Goal: Task Accomplishment & Management: Complete application form

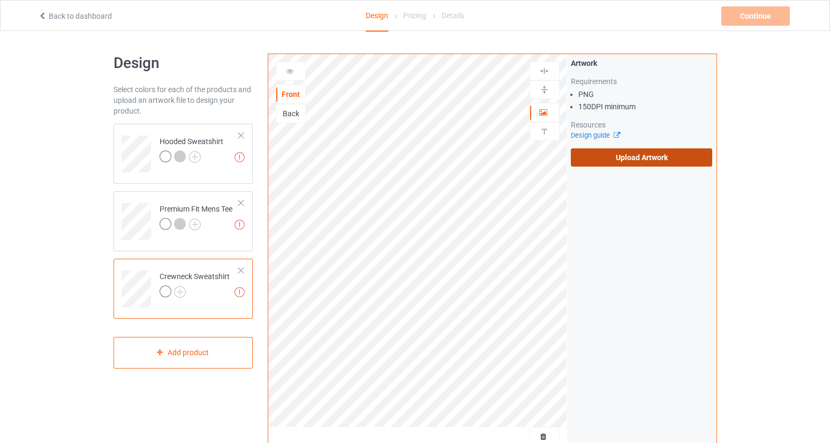
click at [634, 159] on label "Upload Artwork" at bounding box center [642, 157] width 142 height 18
click at [0, 0] on input "Upload Artwork" at bounding box center [0, 0] width 0 height 0
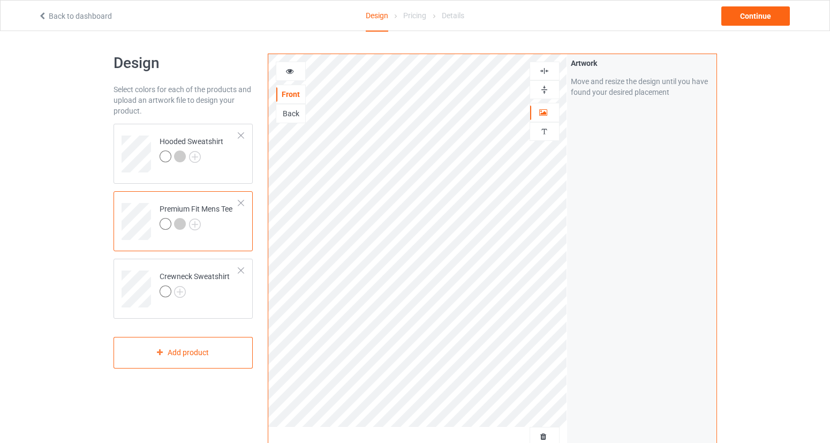
click at [293, 70] on icon at bounding box center [289, 69] width 9 height 7
click at [293, 72] on icon at bounding box center [289, 69] width 9 height 7
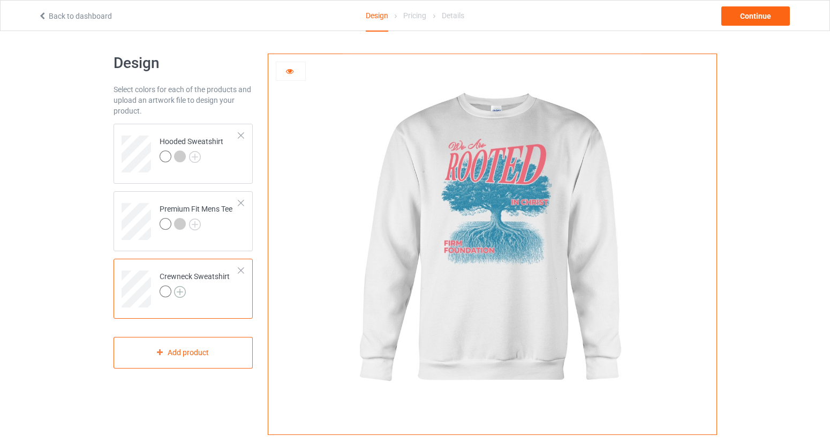
click at [178, 296] on img at bounding box center [180, 292] width 12 height 12
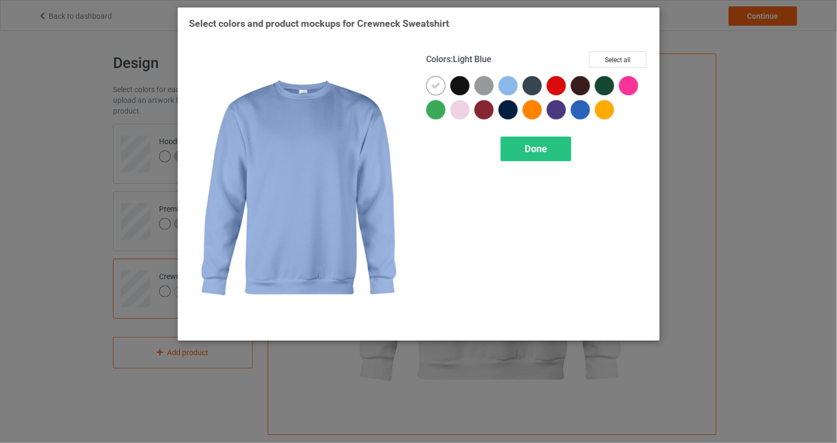
click at [504, 87] on div at bounding box center [507, 85] width 19 height 19
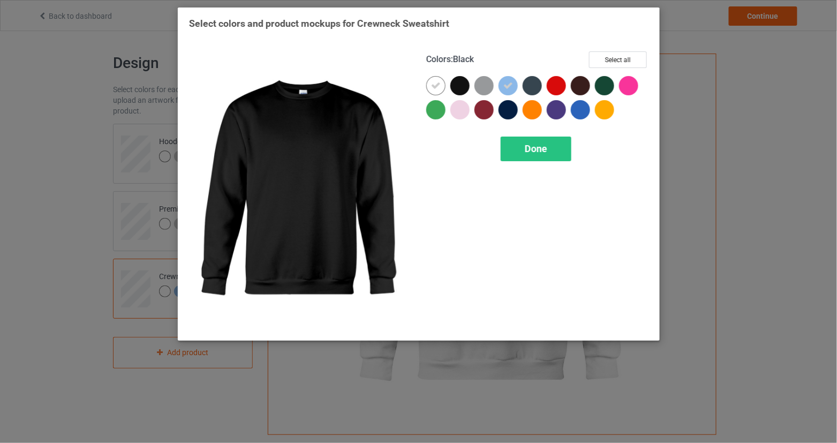
click at [460, 88] on div at bounding box center [459, 85] width 19 height 19
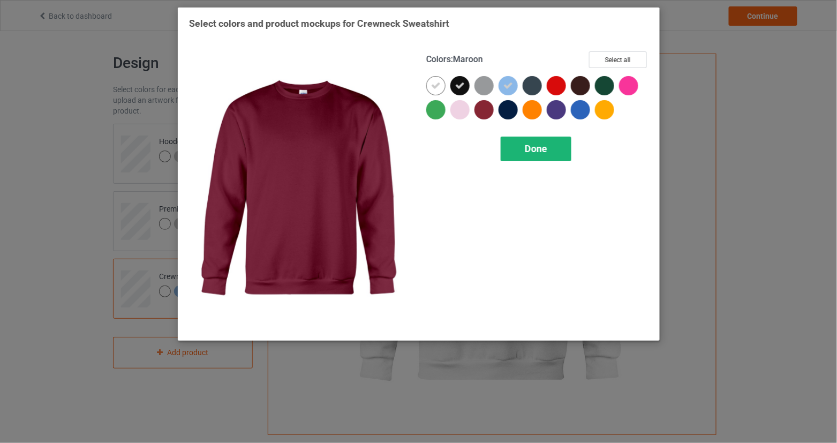
click at [533, 148] on span "Done" at bounding box center [536, 148] width 22 height 11
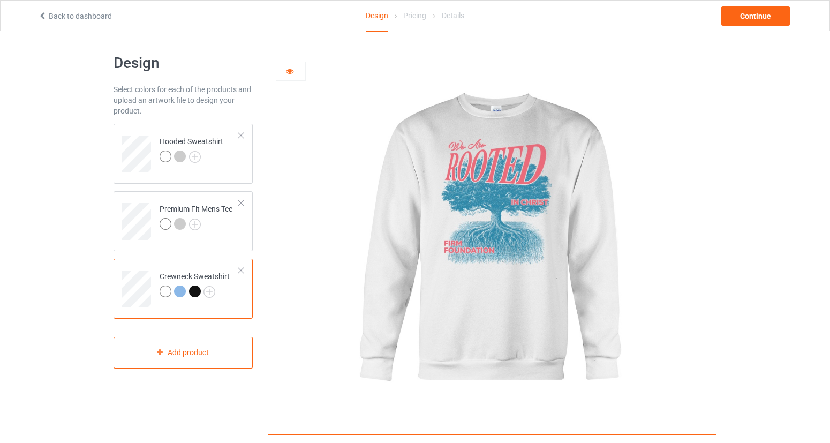
click at [182, 292] on div at bounding box center [180, 291] width 12 height 12
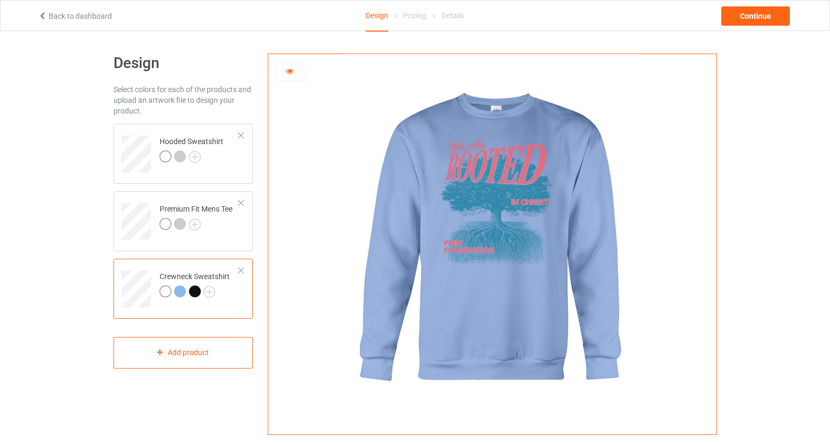
click at [196, 290] on div at bounding box center [195, 291] width 12 height 12
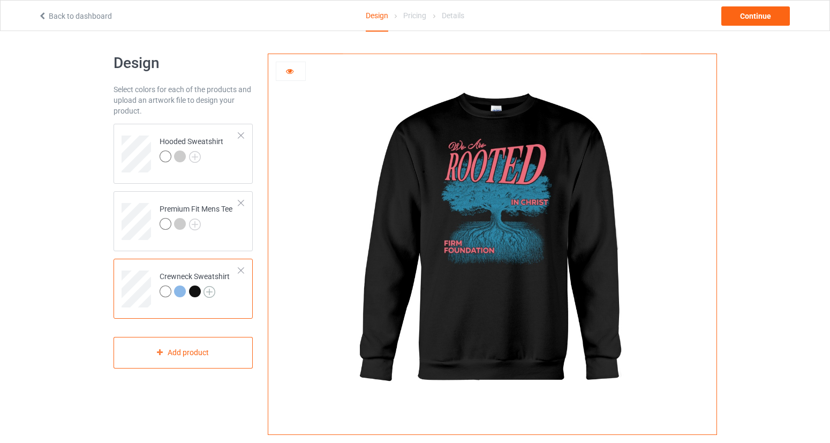
click at [210, 290] on img at bounding box center [209, 292] width 12 height 12
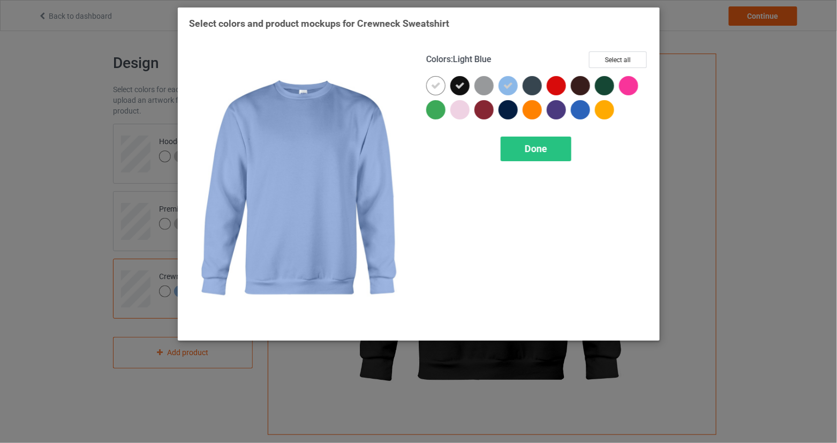
click at [504, 86] on icon at bounding box center [508, 86] width 10 height 10
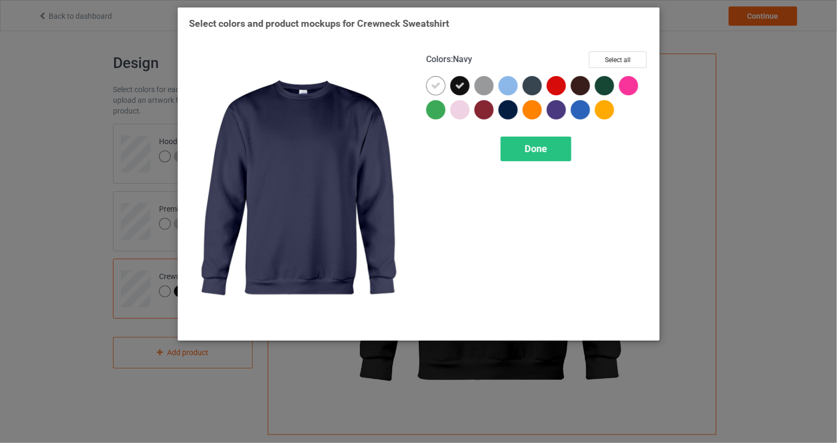
click at [507, 109] on div at bounding box center [507, 109] width 19 height 19
click at [538, 150] on span "Done" at bounding box center [536, 148] width 22 height 11
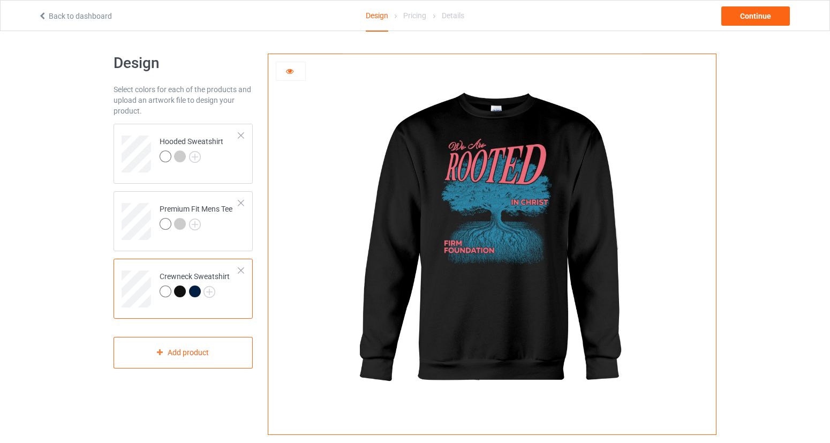
click at [195, 291] on div at bounding box center [195, 291] width 12 height 12
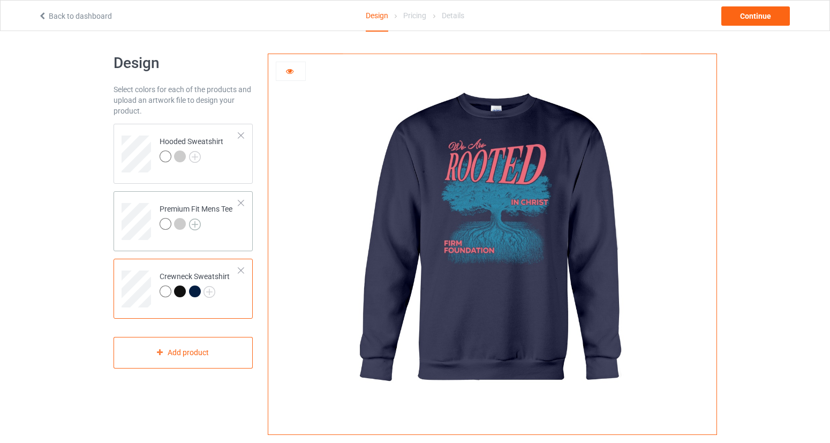
click at [195, 223] on img at bounding box center [195, 224] width 12 height 12
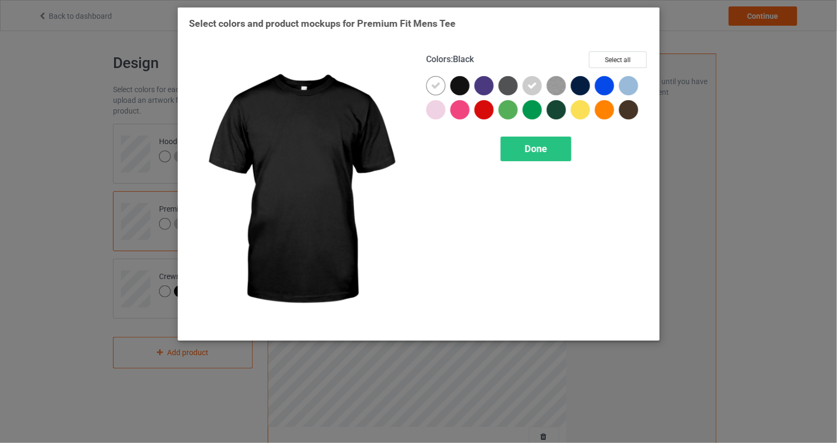
click at [466, 84] on div at bounding box center [459, 85] width 19 height 19
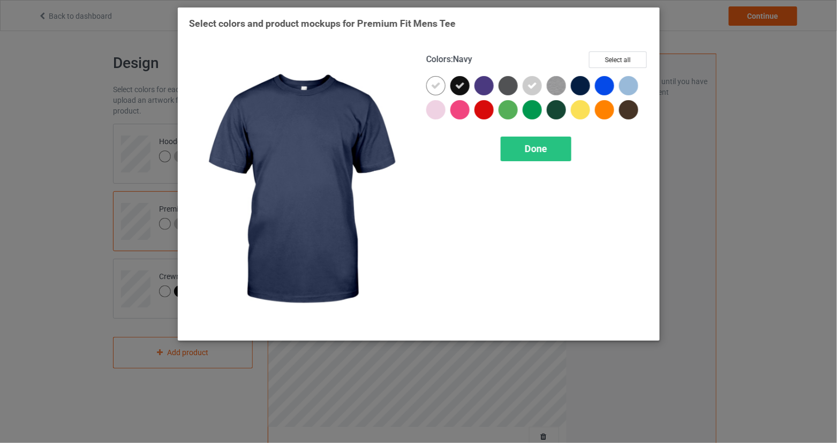
click at [585, 87] on div at bounding box center [580, 85] width 19 height 19
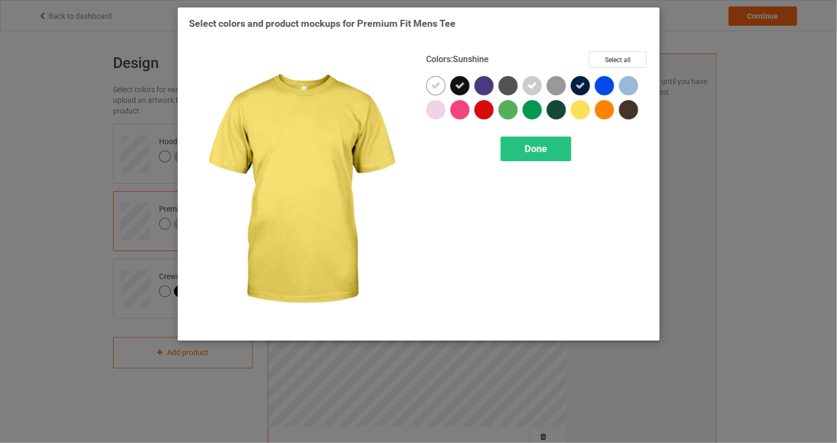
click at [579, 109] on div at bounding box center [580, 109] width 19 height 19
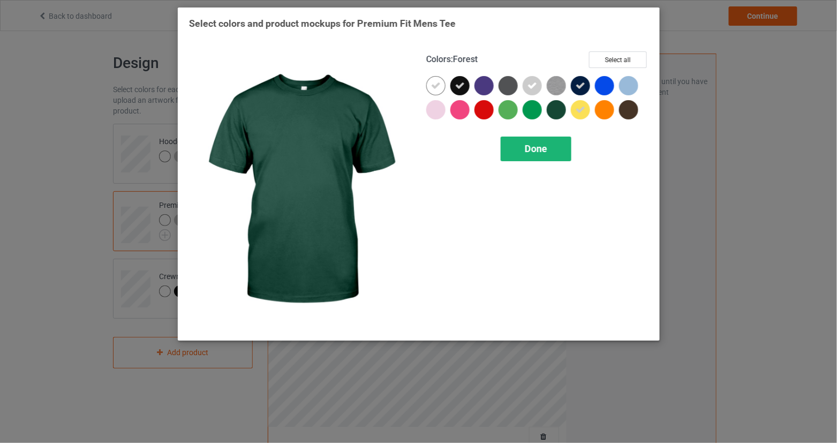
click at [536, 151] on span "Done" at bounding box center [536, 148] width 22 height 11
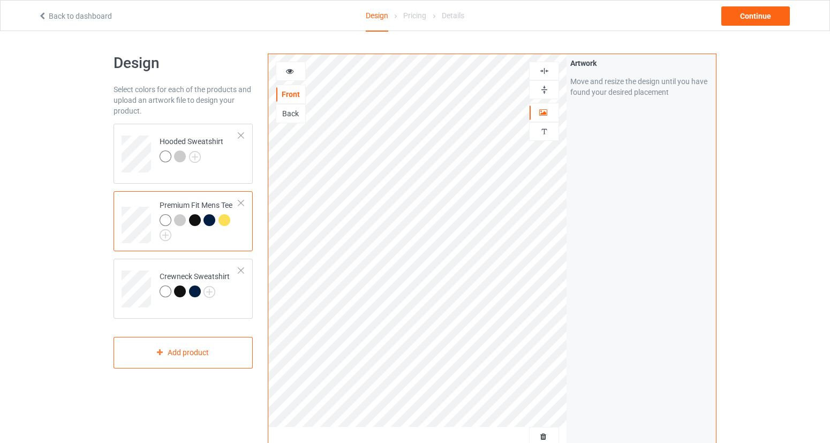
click at [228, 220] on div at bounding box center [225, 221] width 15 height 15
click at [228, 215] on div at bounding box center [225, 221] width 15 height 15
click at [228, 214] on div at bounding box center [225, 221] width 15 height 15
click at [228, 219] on div at bounding box center [224, 220] width 12 height 12
click at [297, 71] on div at bounding box center [290, 71] width 29 height 11
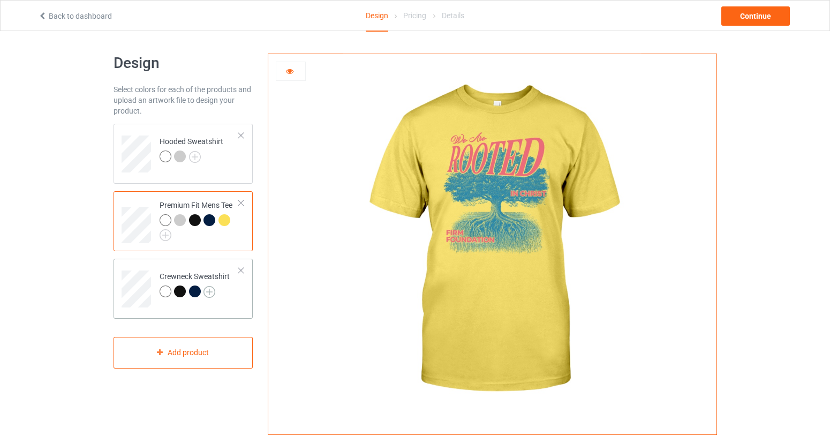
click at [208, 289] on img at bounding box center [209, 292] width 12 height 12
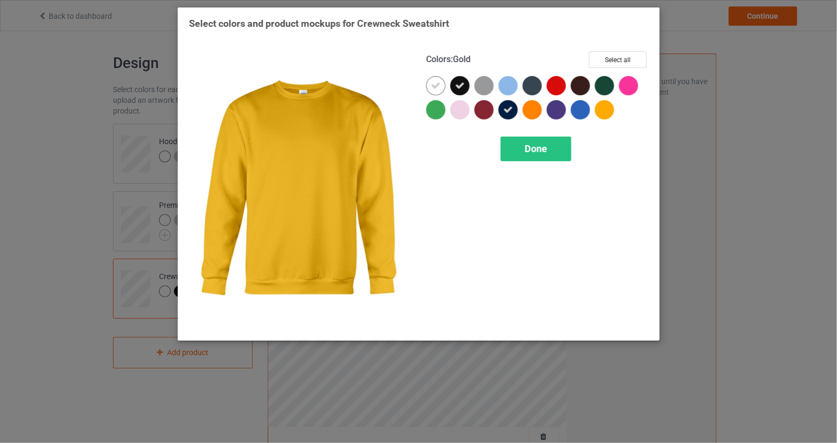
click at [607, 107] on div at bounding box center [604, 109] width 19 height 19
click at [556, 145] on div "Done" at bounding box center [536, 149] width 71 height 25
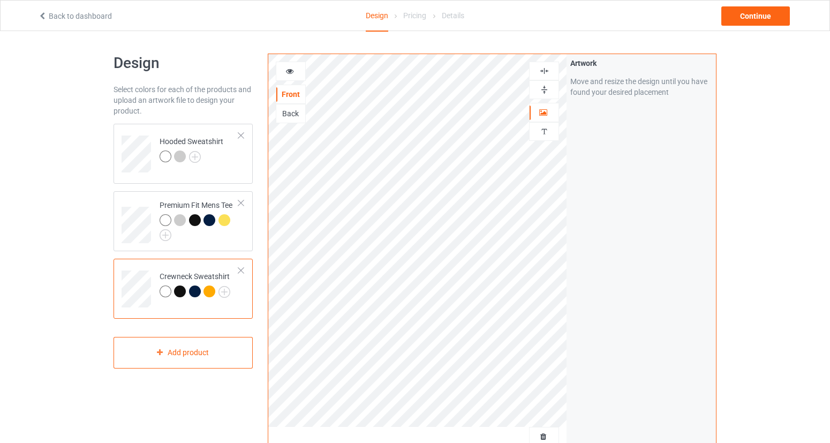
click at [213, 291] on div at bounding box center [209, 291] width 12 height 12
click at [294, 72] on div at bounding box center [290, 71] width 29 height 11
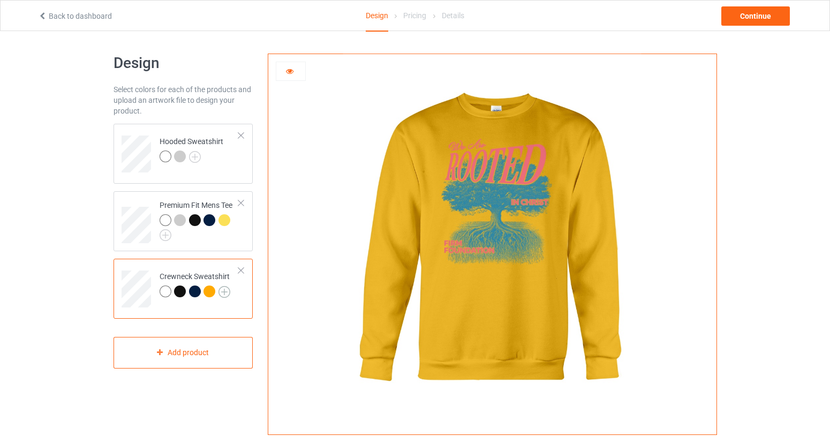
click at [222, 292] on img at bounding box center [224, 292] width 12 height 12
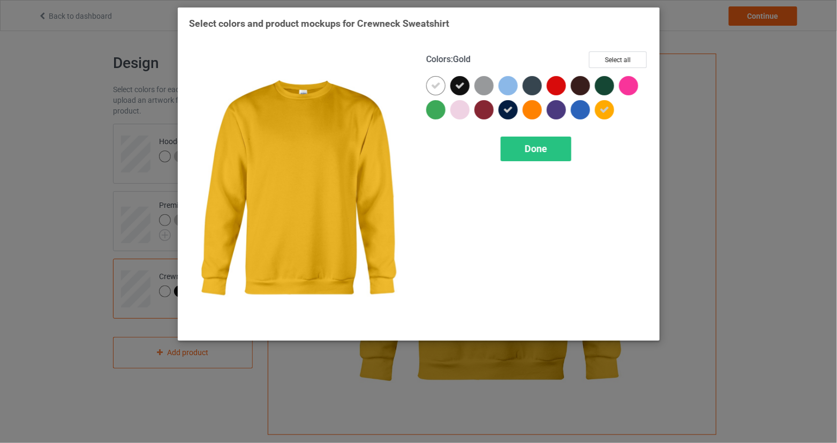
click at [596, 109] on div at bounding box center [604, 109] width 19 height 19
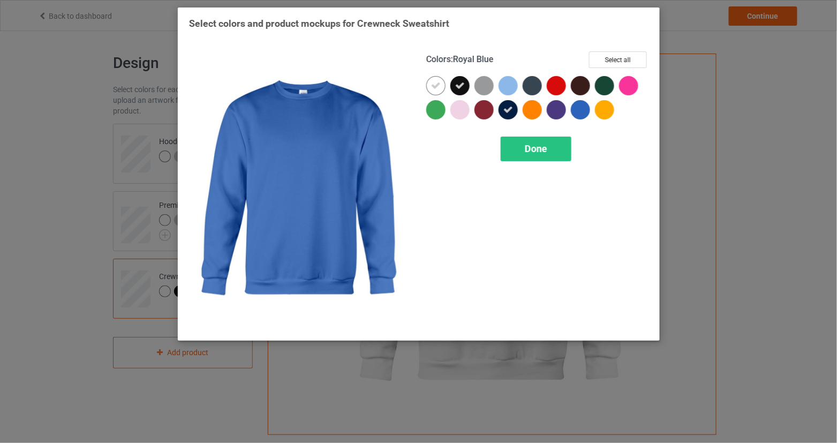
click at [562, 142] on div "Done" at bounding box center [536, 149] width 71 height 25
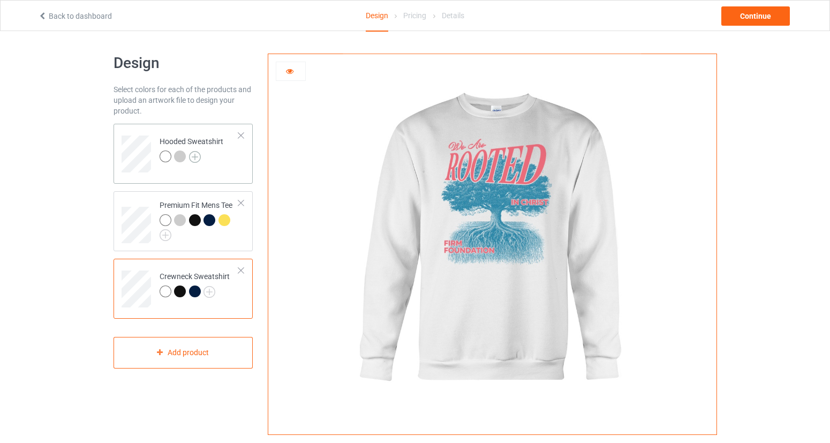
click at [194, 156] on img at bounding box center [195, 157] width 12 height 12
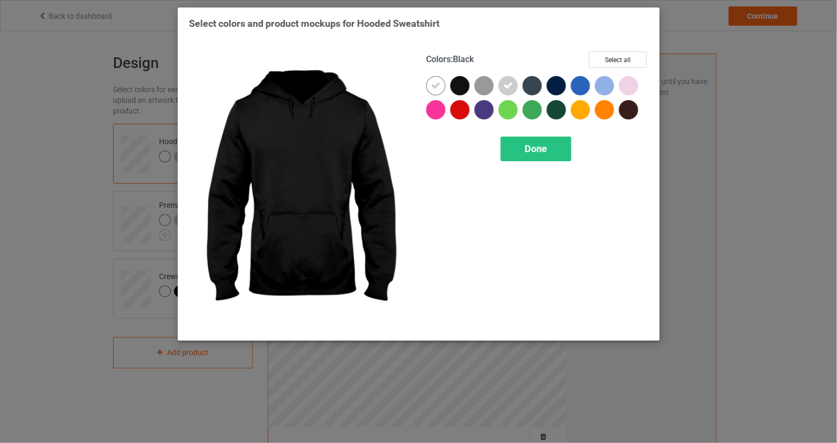
click at [461, 86] on div at bounding box center [459, 85] width 19 height 19
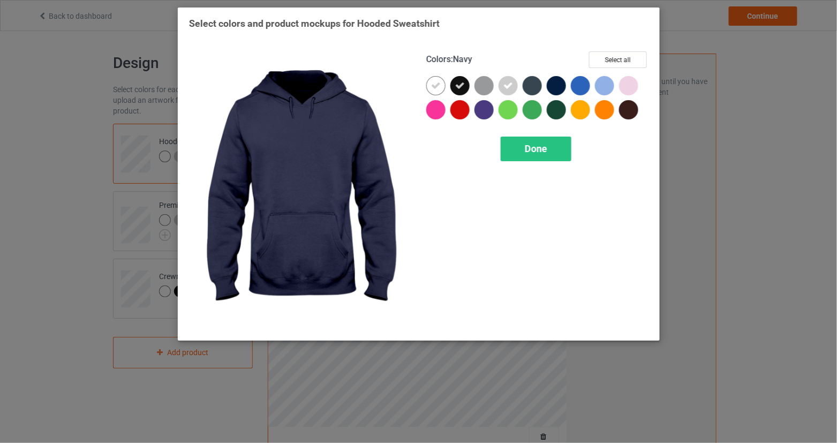
click at [562, 87] on div at bounding box center [556, 85] width 19 height 19
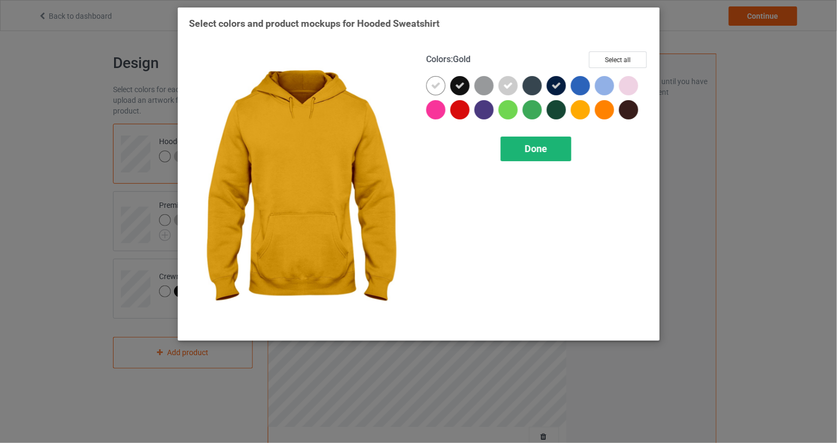
click at [542, 143] on span "Done" at bounding box center [536, 148] width 22 height 11
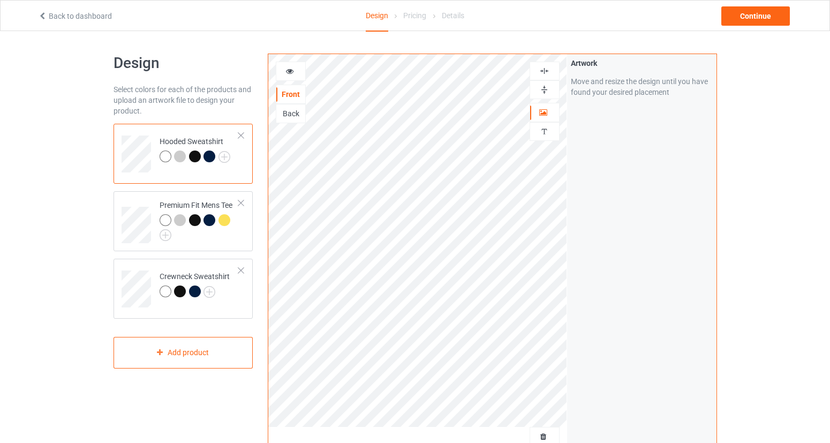
click at [180, 156] on div at bounding box center [180, 156] width 12 height 12
click at [294, 68] on icon at bounding box center [289, 69] width 9 height 7
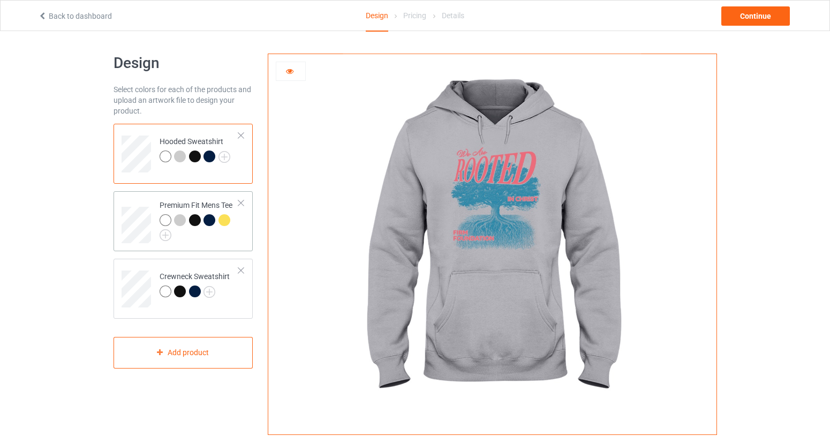
click at [184, 219] on div at bounding box center [180, 220] width 12 height 12
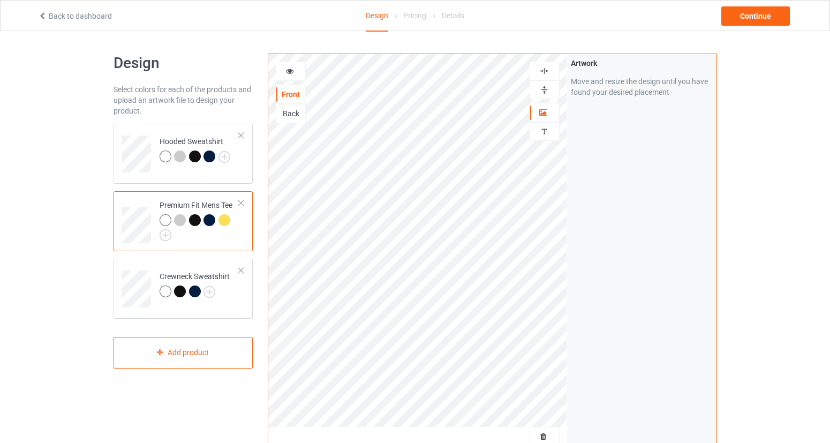
click at [289, 72] on icon at bounding box center [289, 69] width 9 height 7
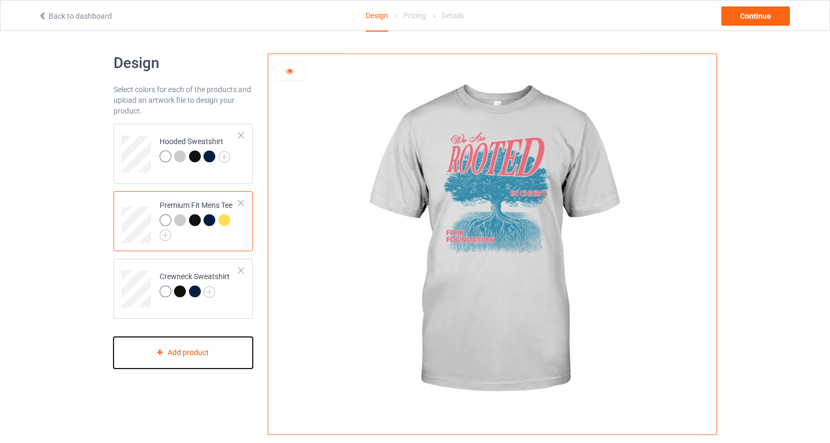
click at [190, 348] on div "Add product" at bounding box center [184, 353] width 140 height 32
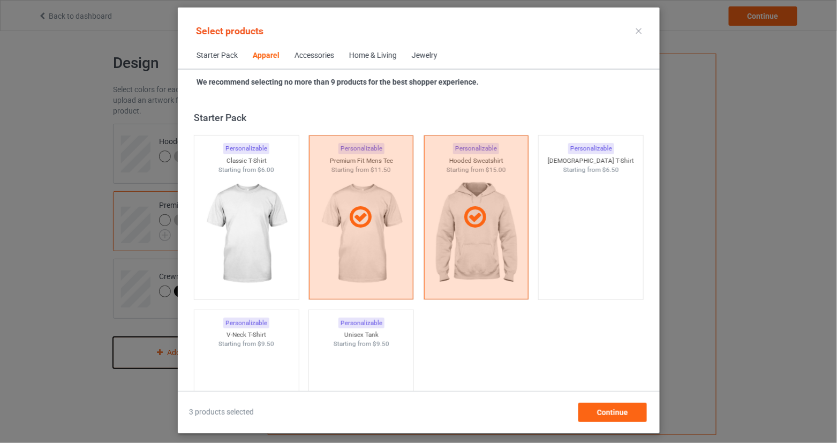
scroll to position [399, 0]
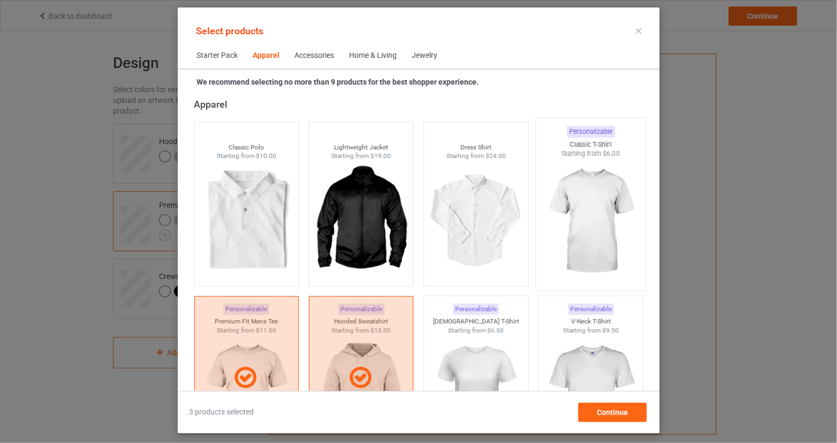
click at [609, 241] on img at bounding box center [590, 221] width 101 height 126
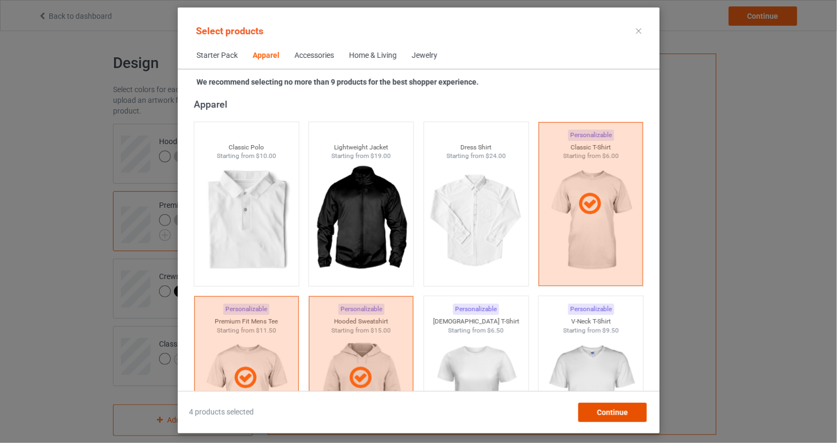
click at [610, 407] on div "Continue" at bounding box center [612, 412] width 69 height 19
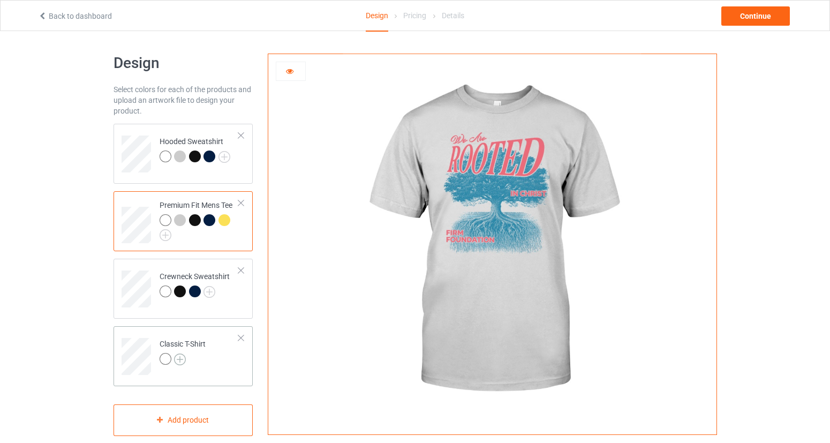
click at [183, 359] on img at bounding box center [180, 359] width 12 height 12
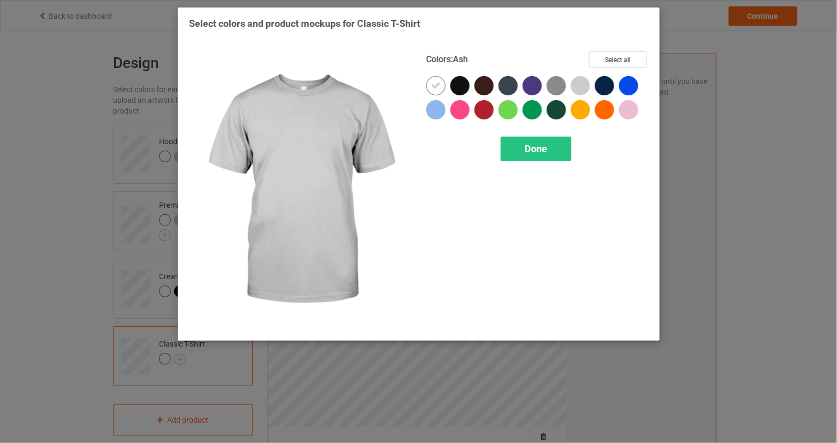
click at [581, 81] on div at bounding box center [580, 85] width 19 height 19
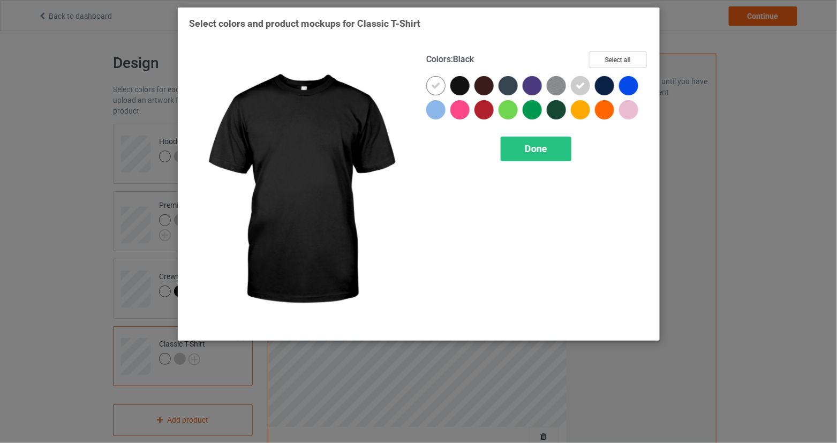
click at [467, 87] on div at bounding box center [459, 85] width 19 height 19
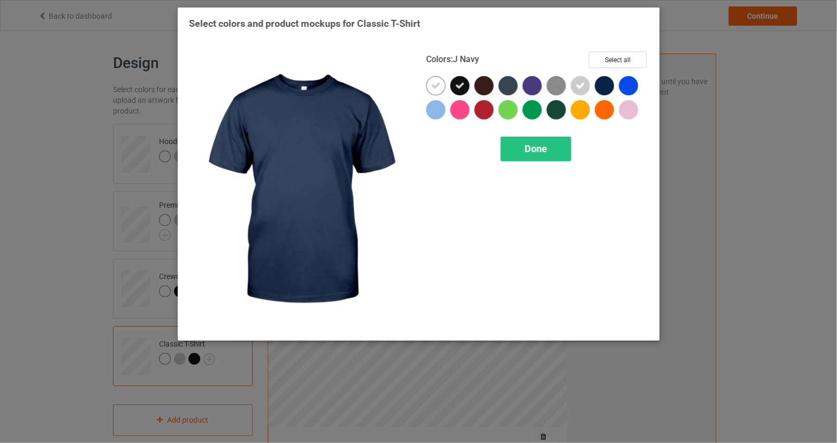
click at [610, 88] on div at bounding box center [604, 85] width 19 height 19
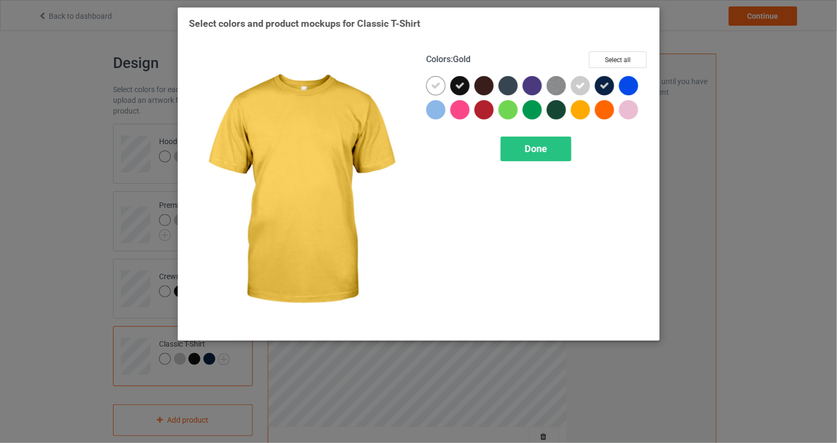
click at [588, 112] on div at bounding box center [580, 109] width 19 height 19
click at [539, 148] on span "Done" at bounding box center [536, 148] width 22 height 11
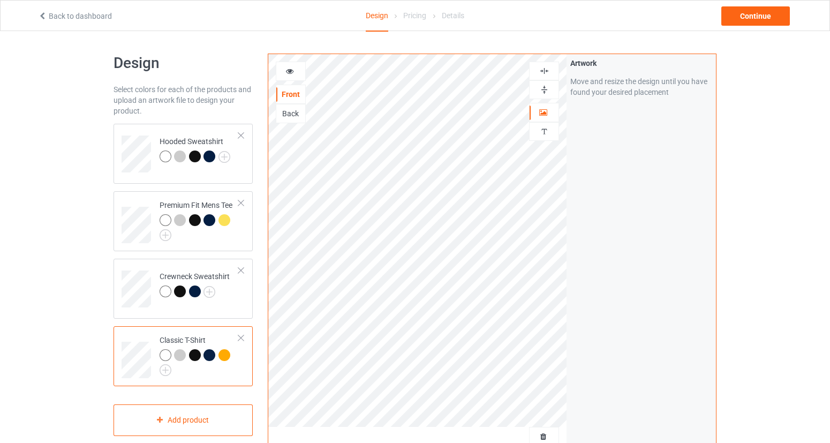
click at [226, 353] on div at bounding box center [224, 355] width 12 height 12
click at [299, 73] on div at bounding box center [290, 71] width 29 height 11
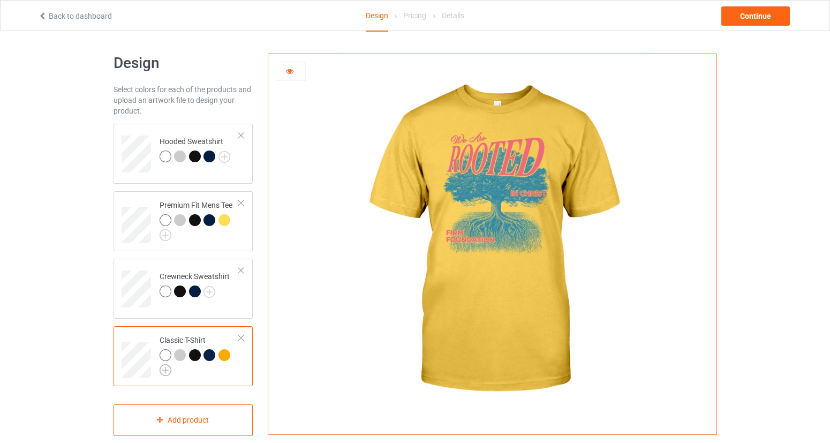
click at [162, 373] on img at bounding box center [166, 370] width 12 height 12
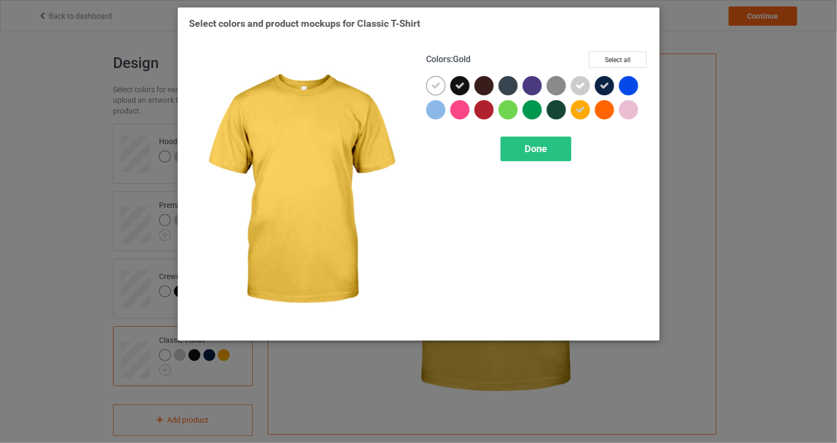
click at [582, 106] on icon at bounding box center [581, 110] width 10 height 10
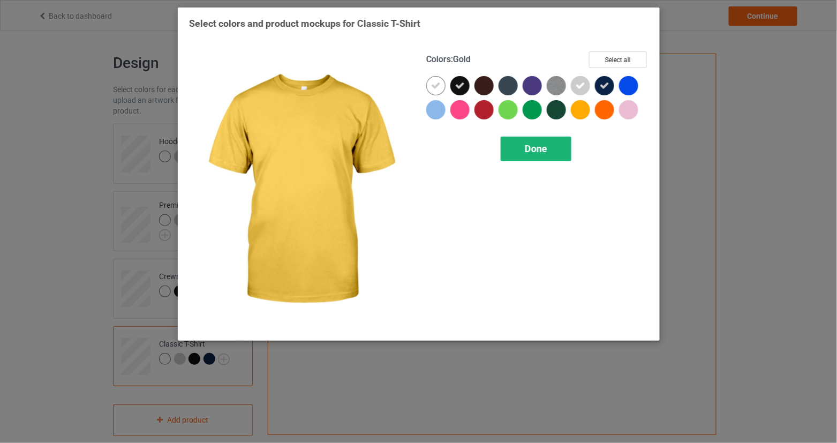
click at [550, 143] on div "Done" at bounding box center [536, 149] width 71 height 25
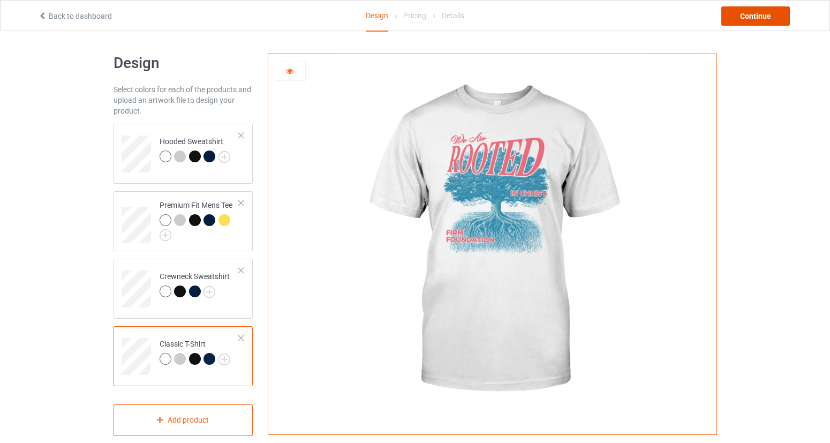
click at [757, 20] on div "Continue" at bounding box center [755, 15] width 69 height 19
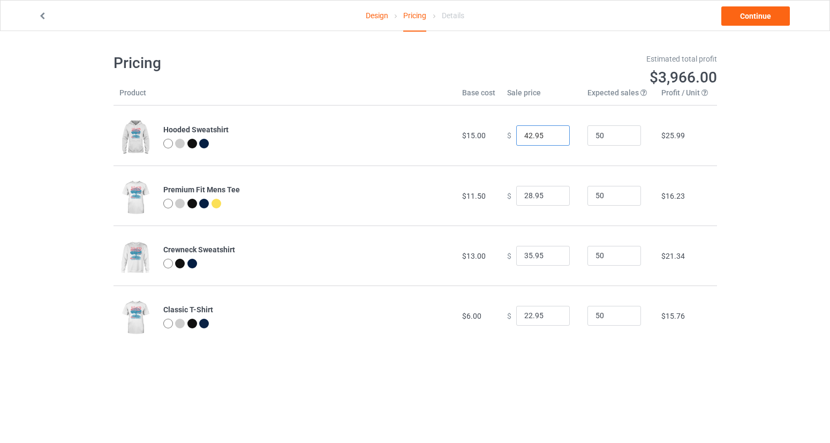
drag, startPoint x: 525, startPoint y: 134, endPoint x: 493, endPoint y: 136, distance: 32.7
click at [493, 136] on tr "Hooded Sweatshirt $15.00 $ 42.95 50 $25.99" at bounding box center [415, 135] width 603 height 60
type input "38.95"
click at [523, 195] on input "28.95" at bounding box center [543, 196] width 54 height 20
type input "23.95"
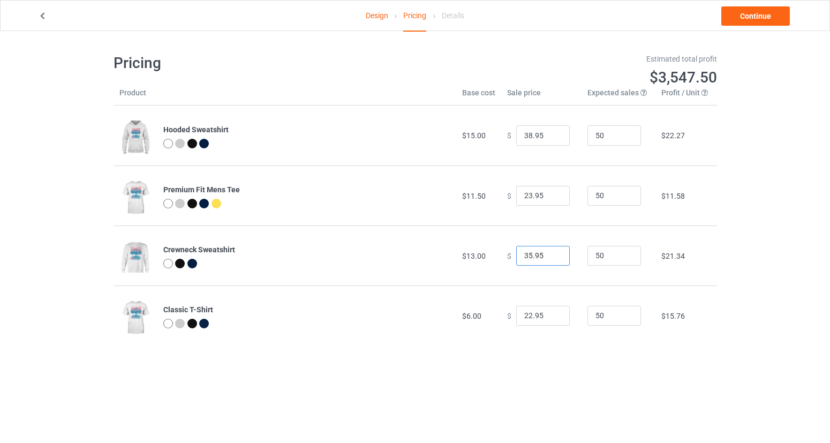
click at [526, 254] on input "35.95" at bounding box center [543, 256] width 54 height 20
type input "32.95"
click at [526, 317] on input "22.95" at bounding box center [543, 316] width 54 height 20
drag, startPoint x: 520, startPoint y: 316, endPoint x: 526, endPoint y: 316, distance: 5.9
click at [526, 316] on input "22.95" at bounding box center [543, 316] width 54 height 20
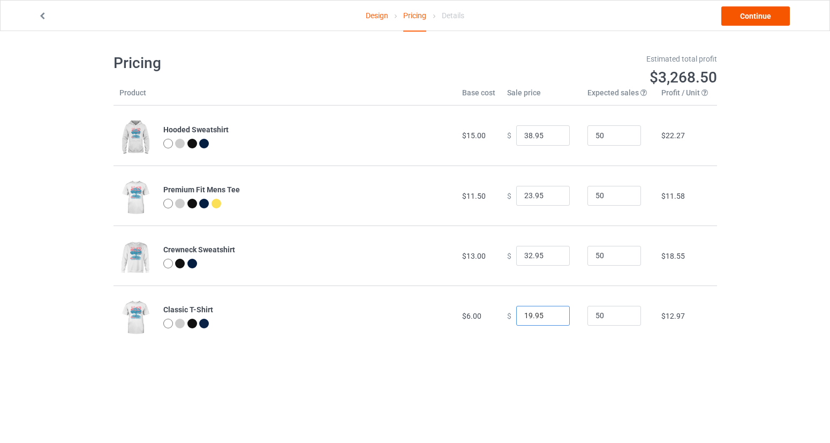
type input "19.95"
click at [746, 18] on link "Continue" at bounding box center [755, 15] width 69 height 19
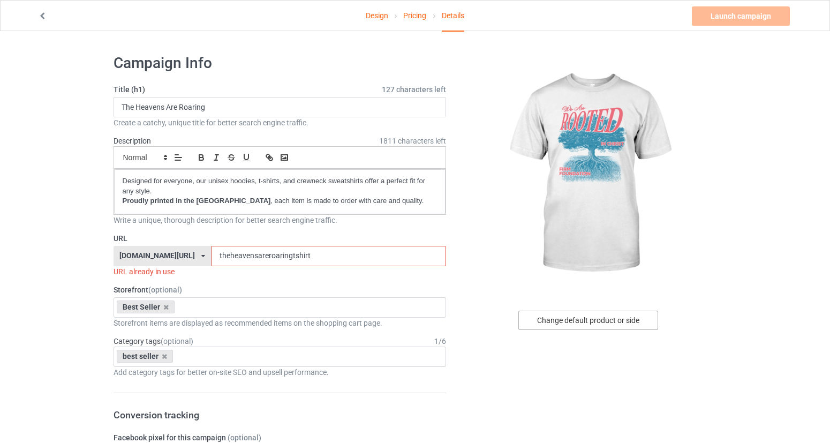
click at [601, 322] on div "Change default product or side" at bounding box center [588, 320] width 140 height 19
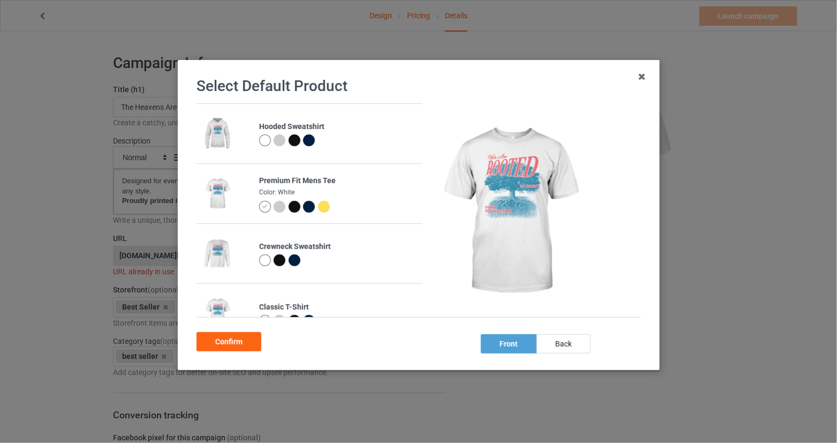
drag, startPoint x: 264, startPoint y: 261, endPoint x: 239, endPoint y: 319, distance: 62.4
click at [264, 262] on div at bounding box center [265, 260] width 12 height 12
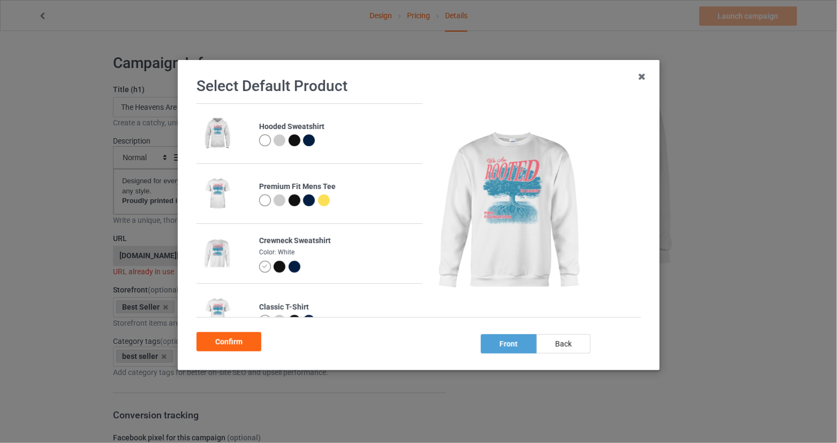
click at [232, 343] on div "Confirm" at bounding box center [229, 341] width 65 height 19
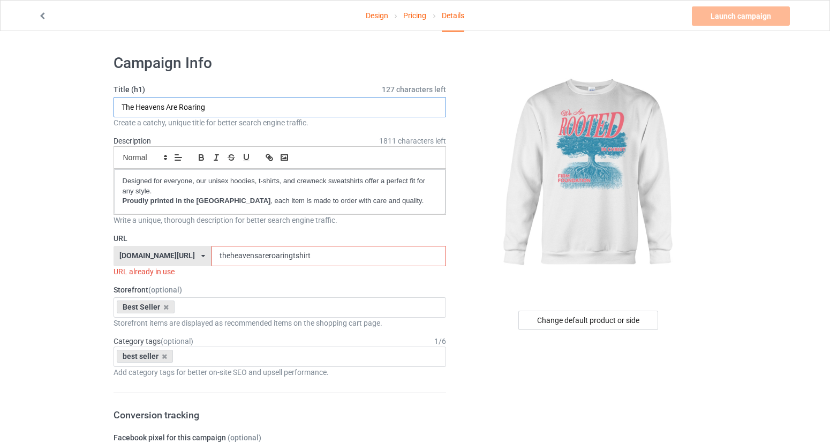
drag, startPoint x: 220, startPoint y: 110, endPoint x: 119, endPoint y: 95, distance: 101.9
click at [119, 95] on div "Title (h1) 127 characters left The Heavens Are Roaring Create a catchy, unique …" at bounding box center [280, 106] width 333 height 44
drag, startPoint x: 208, startPoint y: 111, endPoint x: 109, endPoint y: 105, distance: 99.7
type input "We Are Rooted In [DEMOGRAPHIC_DATA]"
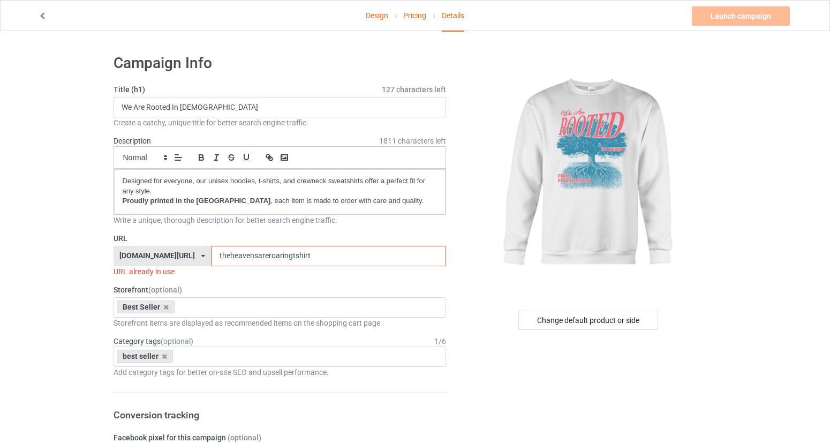
drag, startPoint x: 219, startPoint y: 247, endPoint x: 413, endPoint y: 259, distance: 194.7
click at [413, 259] on input "theheavensareroaringtshirt" at bounding box center [328, 256] width 235 height 20
paste input "We Are Rooted In [PERSON_NAME]"
click at [270, 256] on input "We Are Rooted In [DEMOGRAPHIC_DATA]" at bounding box center [328, 256] width 235 height 20
click at [280, 259] on input "WeAre Rooted In [DEMOGRAPHIC_DATA]" at bounding box center [328, 256] width 235 height 20
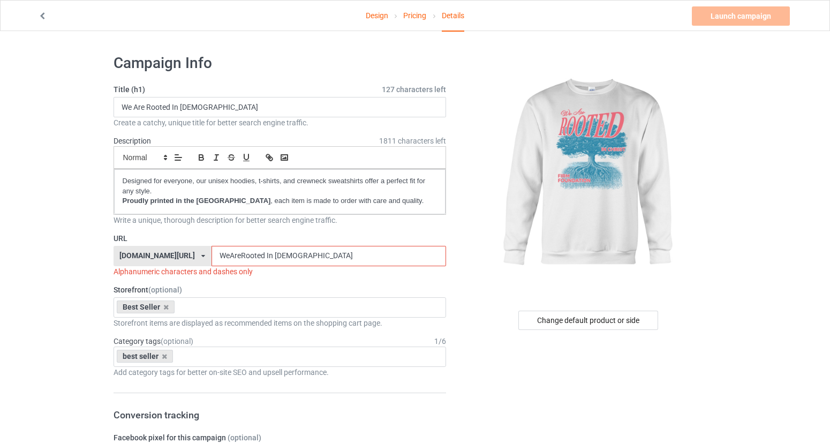
click at [302, 258] on input "WeAreRooted In [DEMOGRAPHIC_DATA]" at bounding box center [328, 256] width 235 height 20
click at [303, 258] on input "WeAreRooted In [DEMOGRAPHIC_DATA]" at bounding box center [328, 256] width 235 height 20
click at [311, 258] on input "WeAreRootedIn [PERSON_NAME]" at bounding box center [328, 256] width 235 height 20
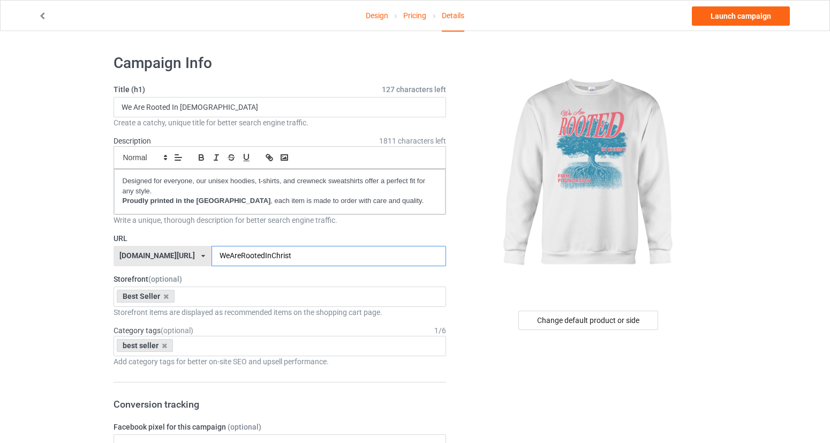
click at [377, 251] on input "WeAreRootedInChrist" at bounding box center [328, 256] width 235 height 20
type input "WeAreRootedInChrist"
click at [758, 17] on link "Launch campaign" at bounding box center [741, 15] width 98 height 19
